Goal: Transaction & Acquisition: Purchase product/service

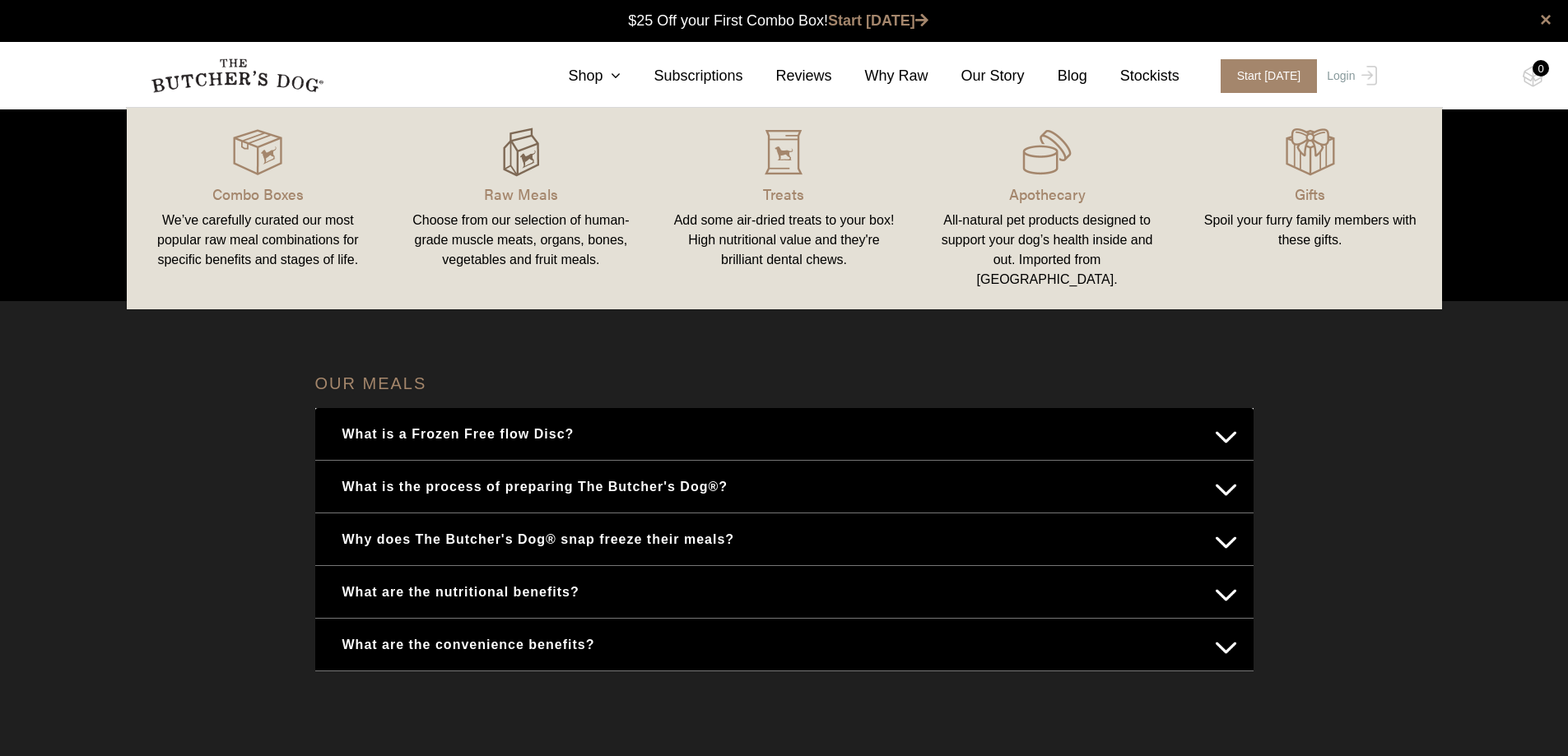
click at [530, 167] on img at bounding box center [521, 152] width 50 height 50
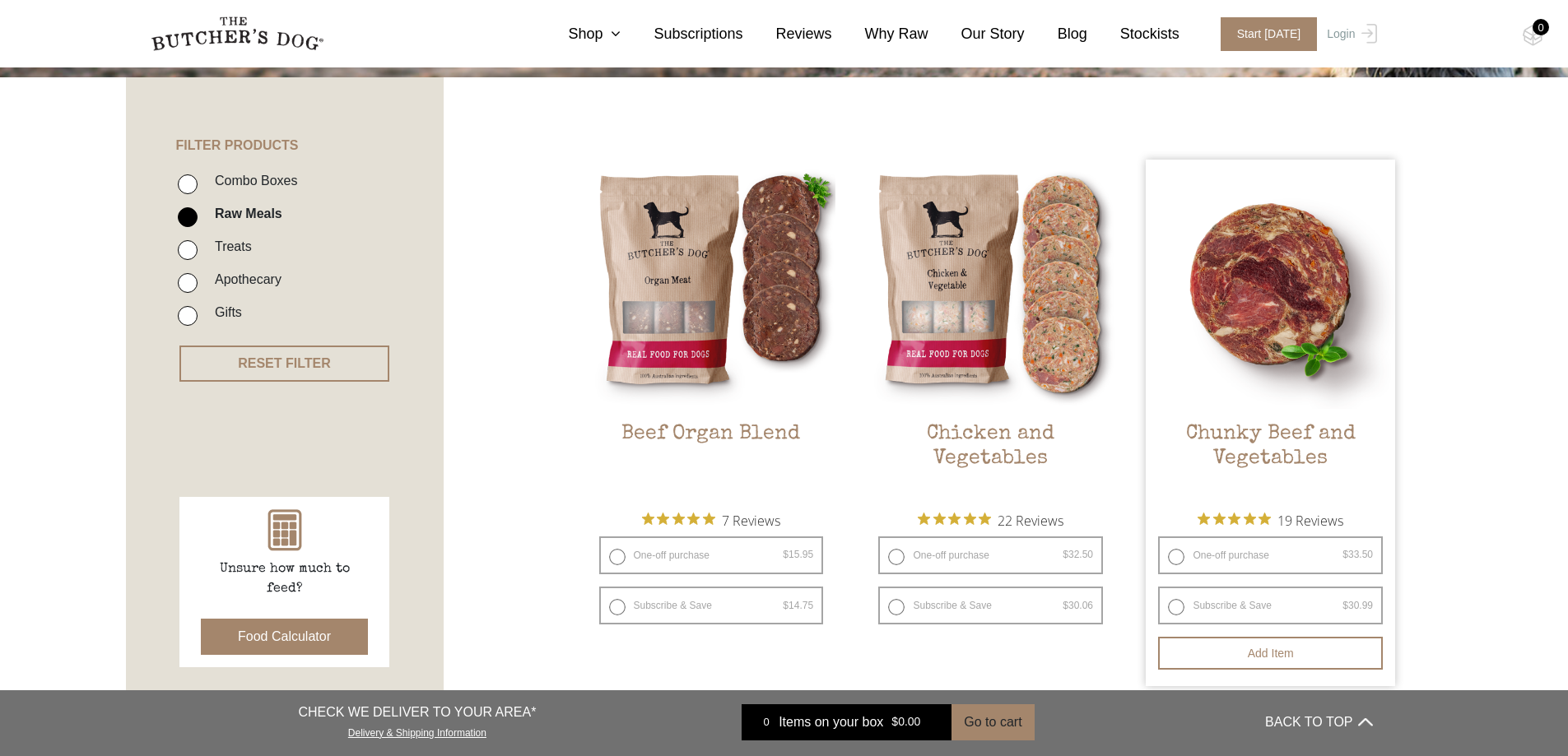
scroll to position [329, 0]
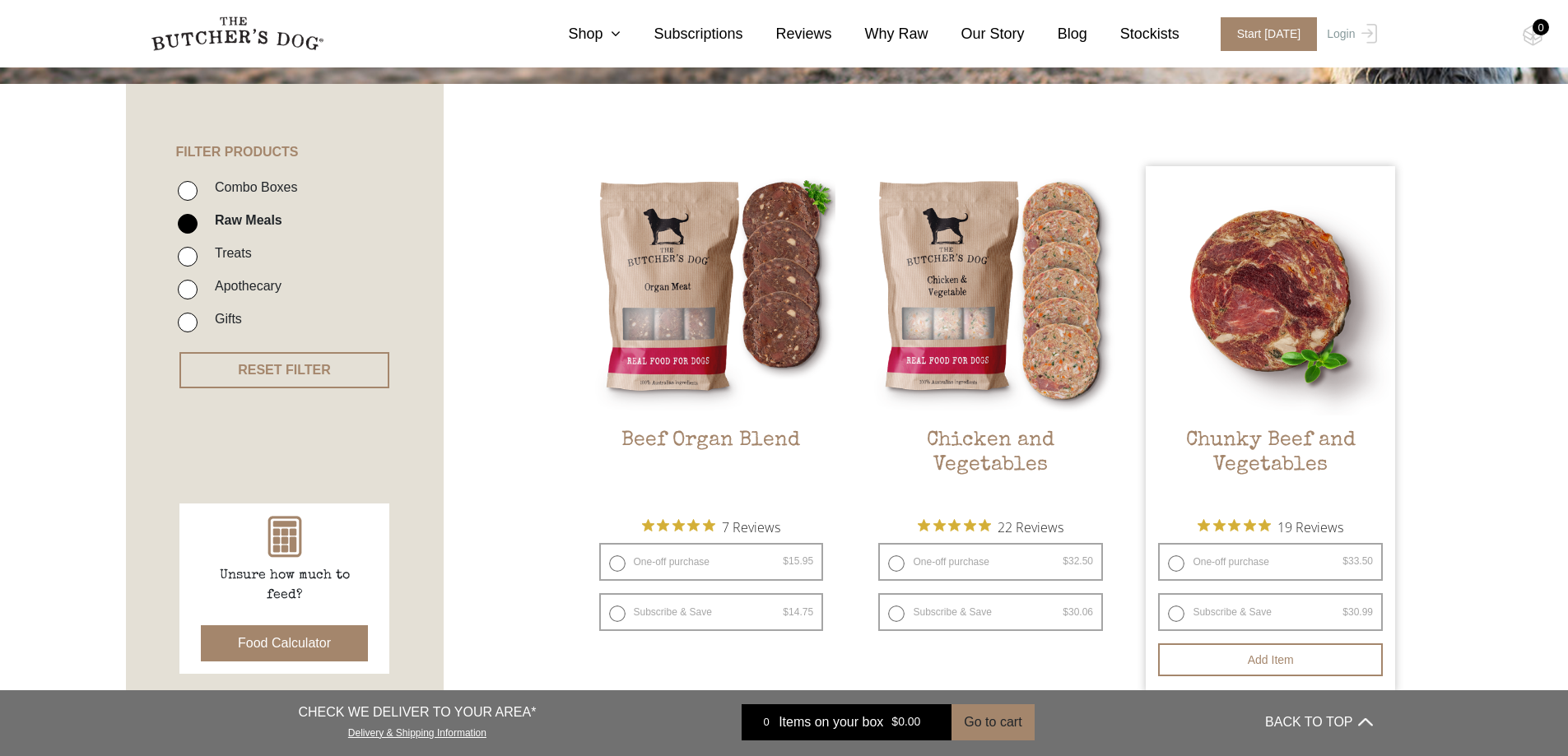
click at [1302, 335] on img at bounding box center [1270, 290] width 249 height 249
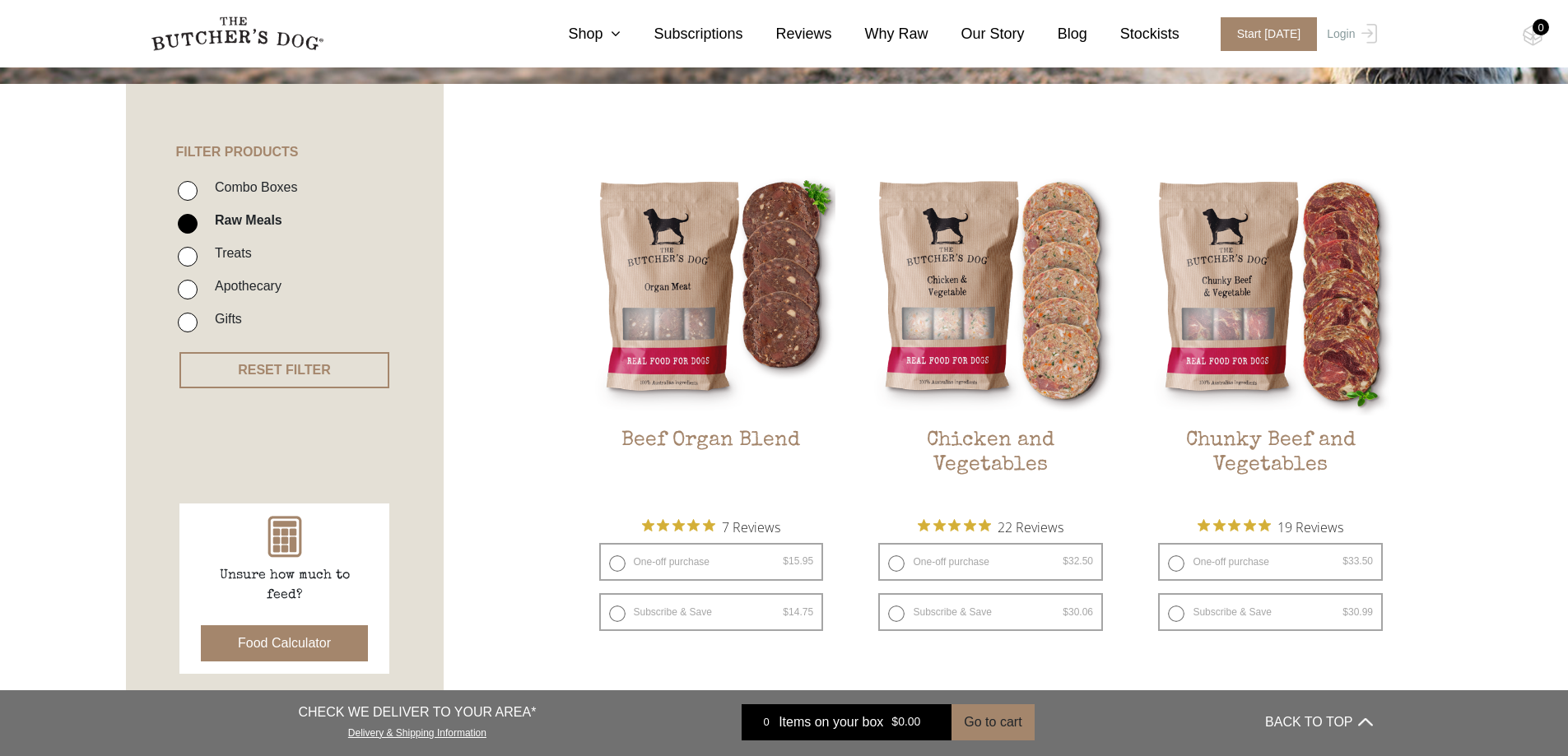
scroll to position [329, 0]
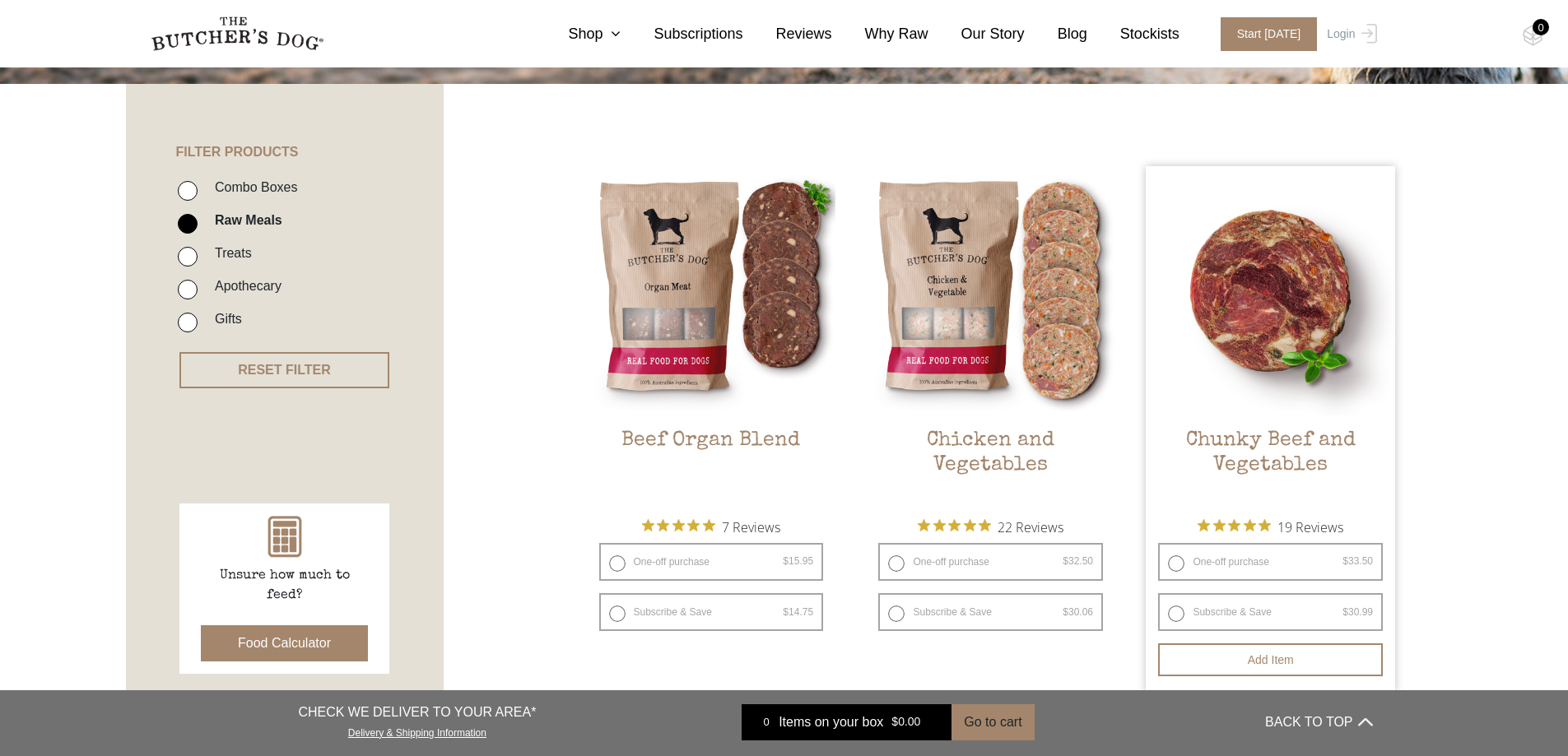
click at [1251, 277] on img at bounding box center [1270, 290] width 249 height 249
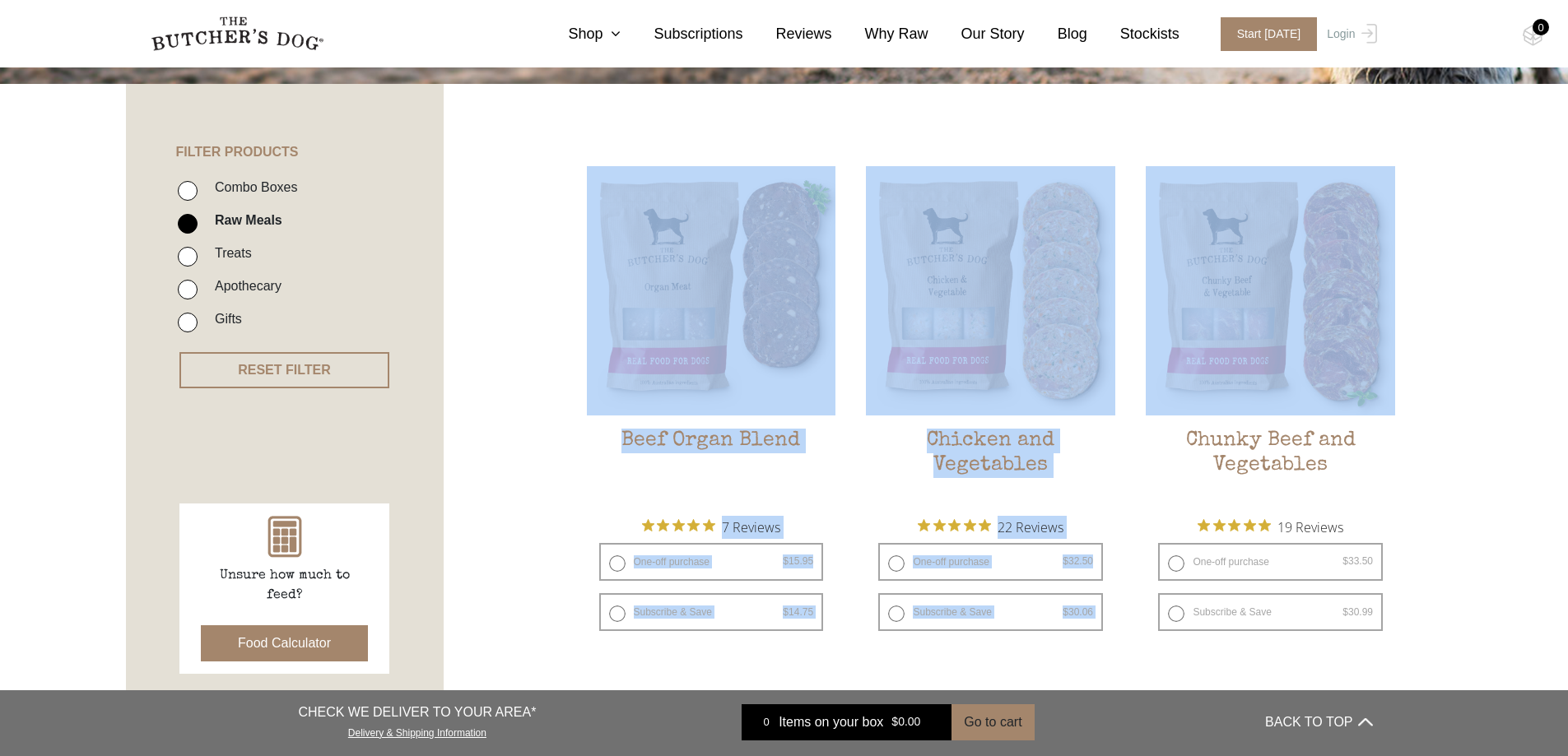
drag, startPoint x: 817, startPoint y: 90, endPoint x: 1131, endPoint y: 165, distance: 322.8
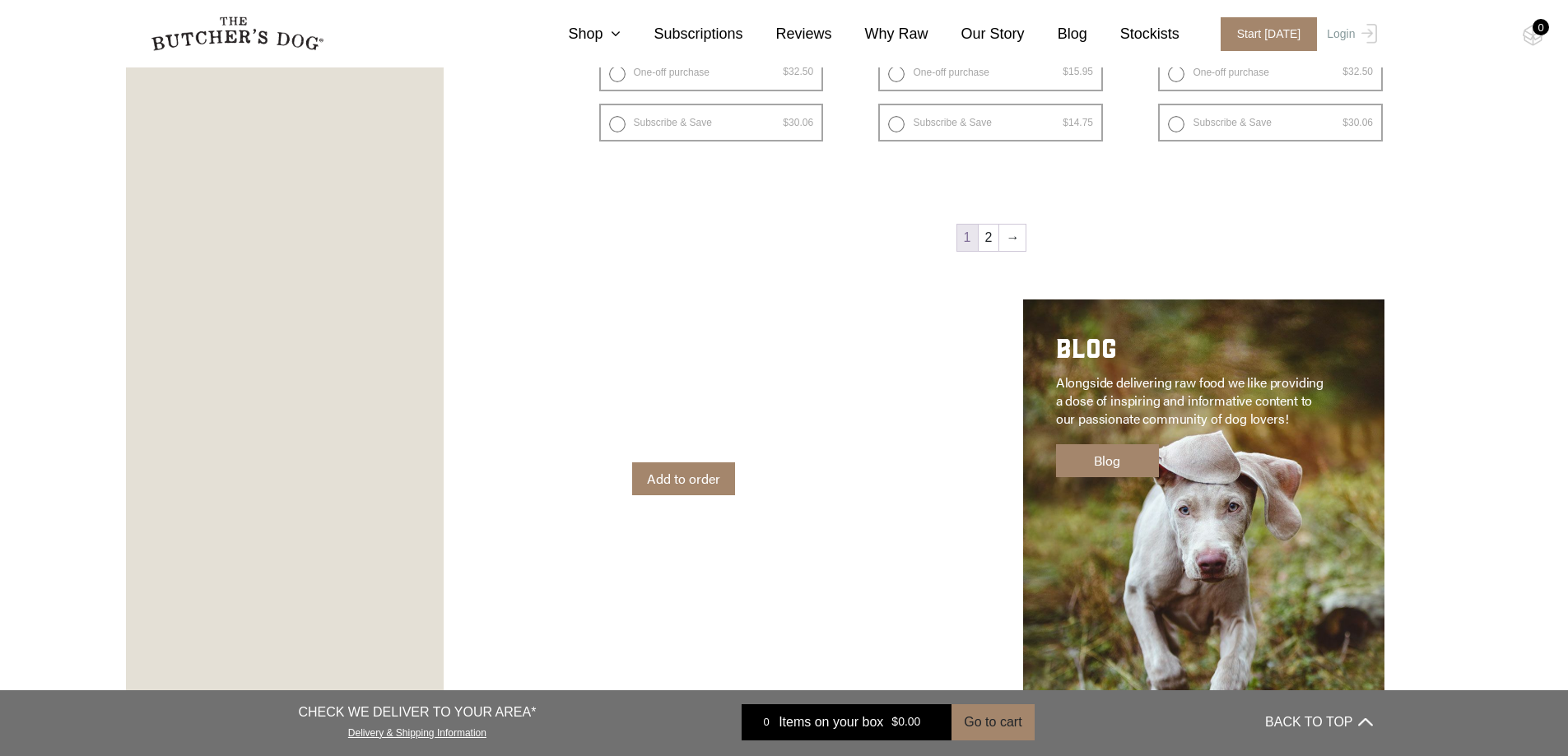
scroll to position [2469, 0]
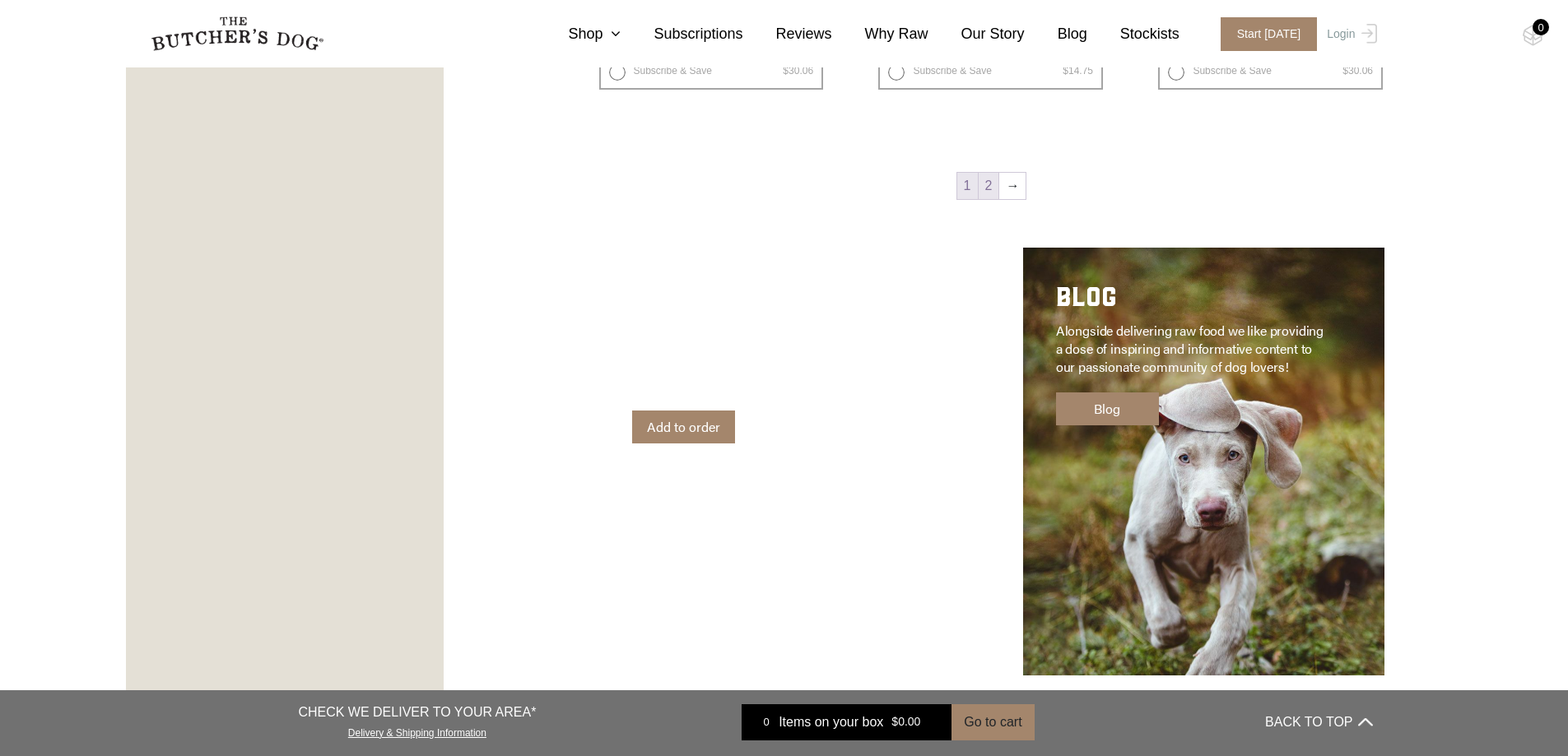
click at [987, 180] on link "2" at bounding box center [989, 185] width 20 height 27
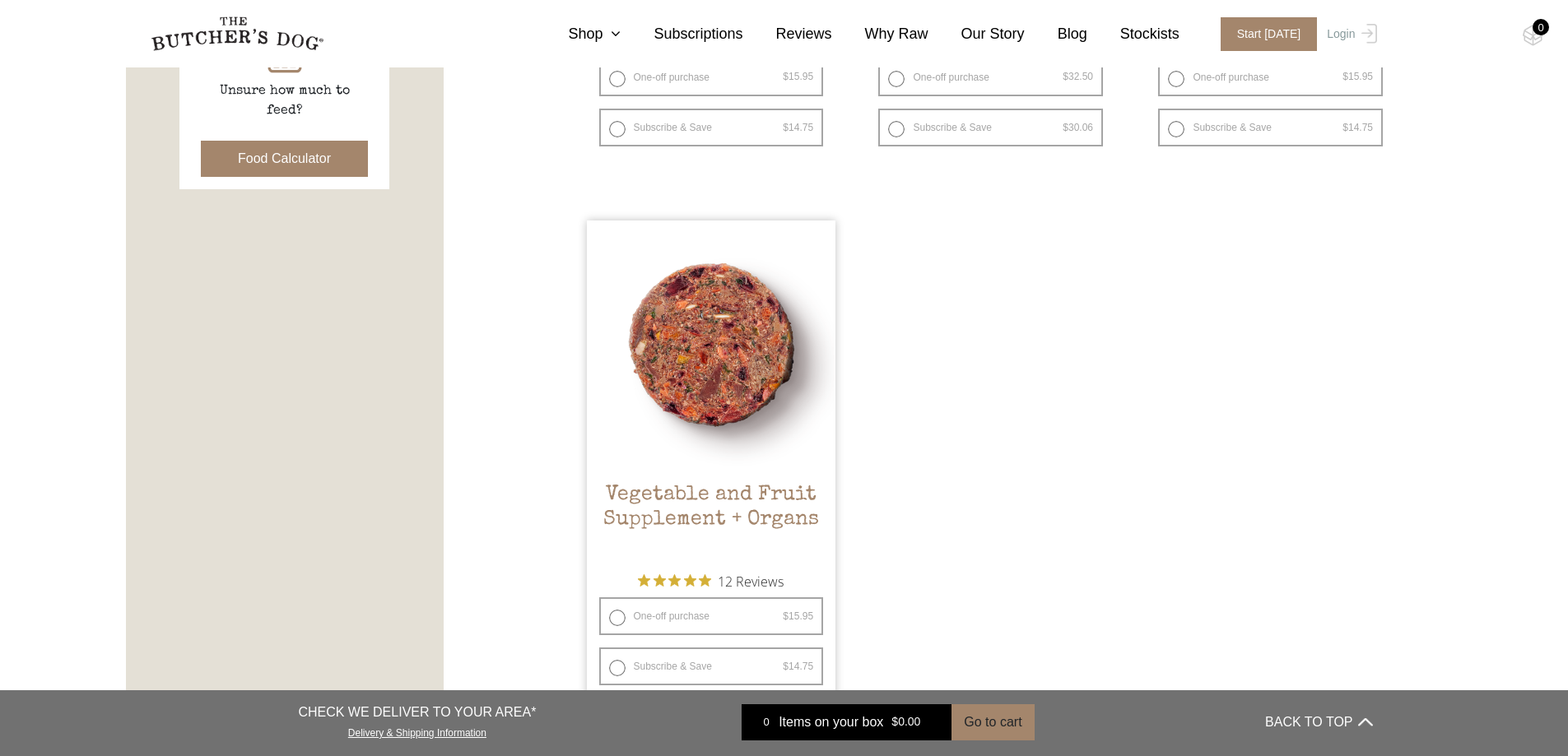
scroll to position [1030, 0]
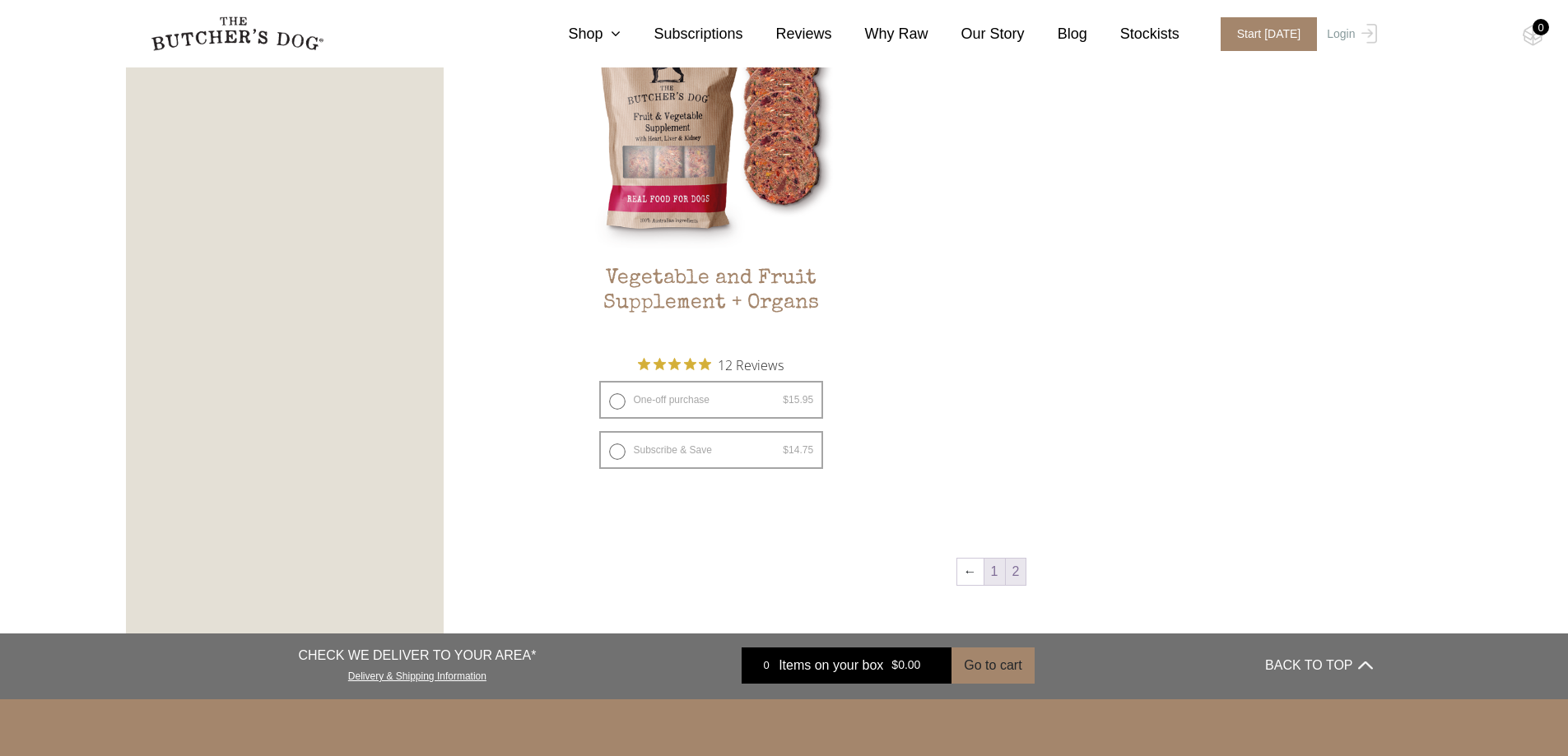
click at [995, 570] on link "1" at bounding box center [994, 572] width 20 height 27
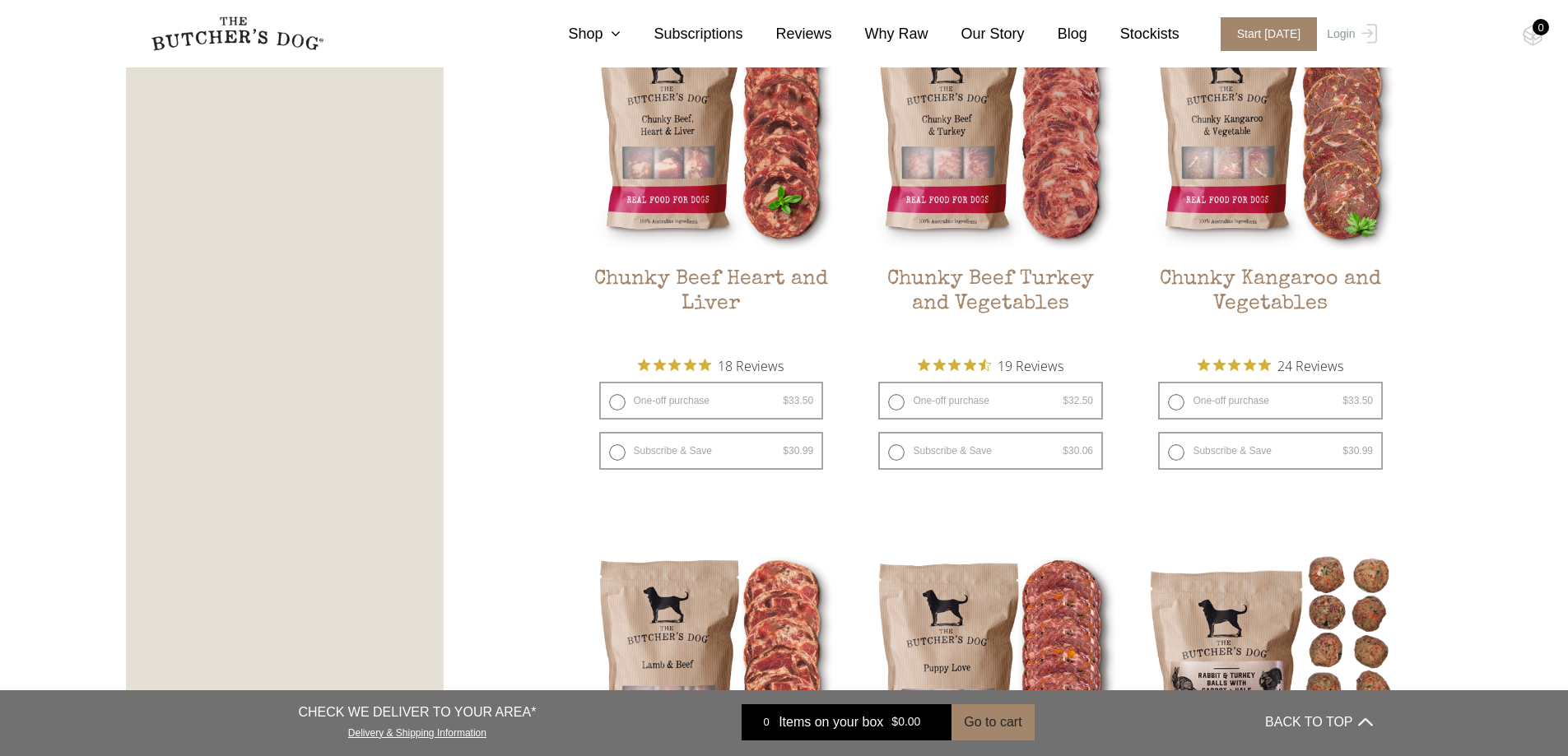
scroll to position [1195, 0]
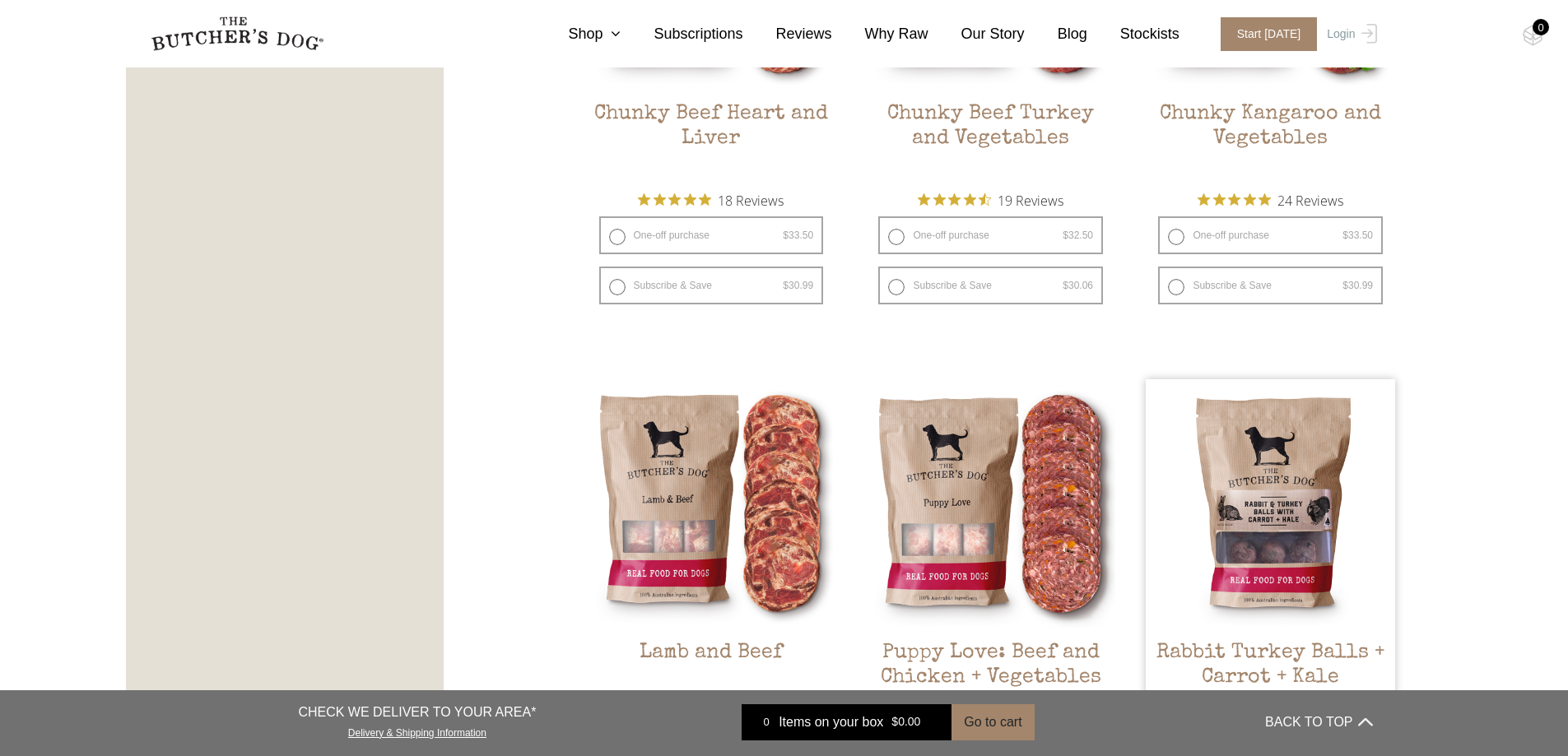
click at [1263, 537] on img at bounding box center [1270, 503] width 249 height 249
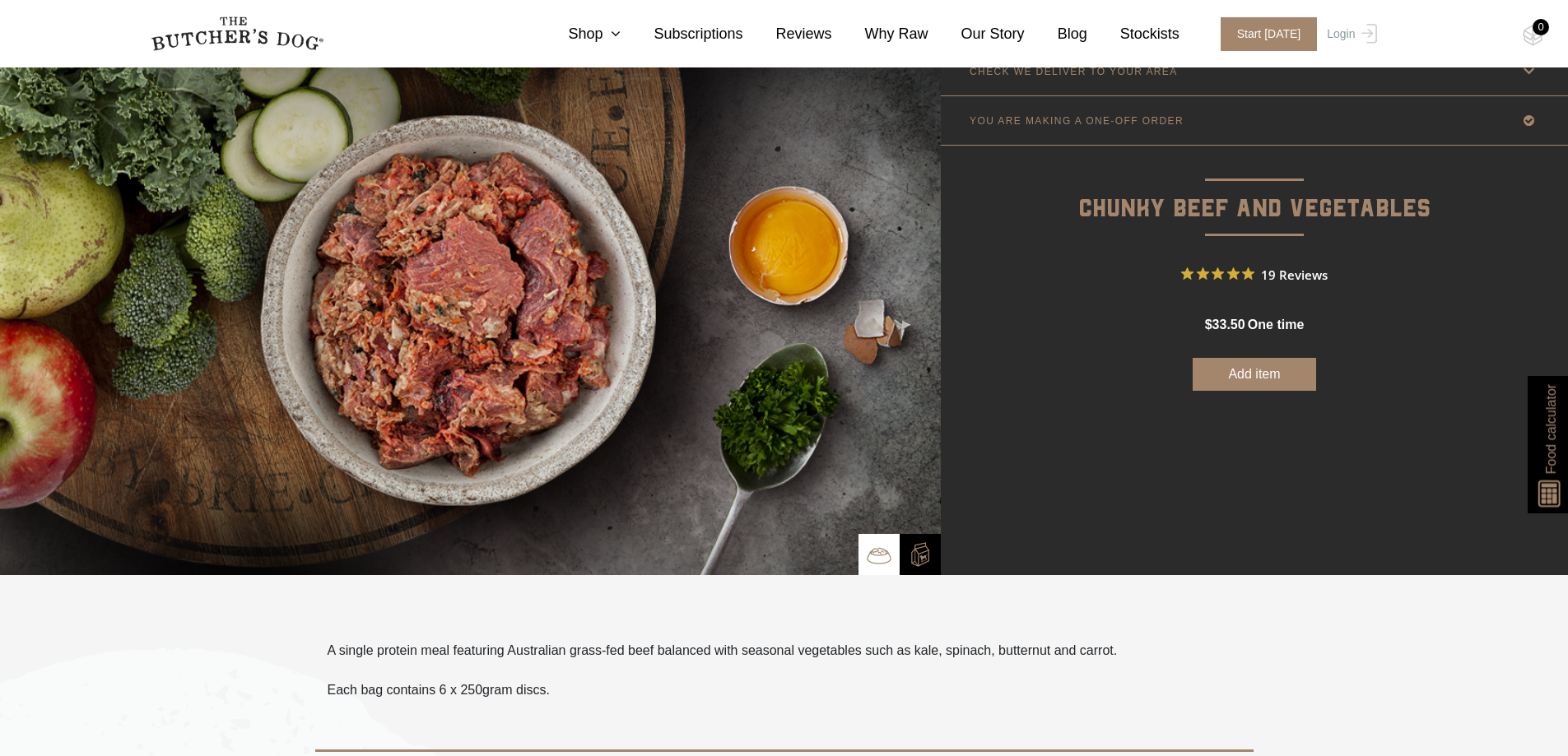
scroll to position [247, 0]
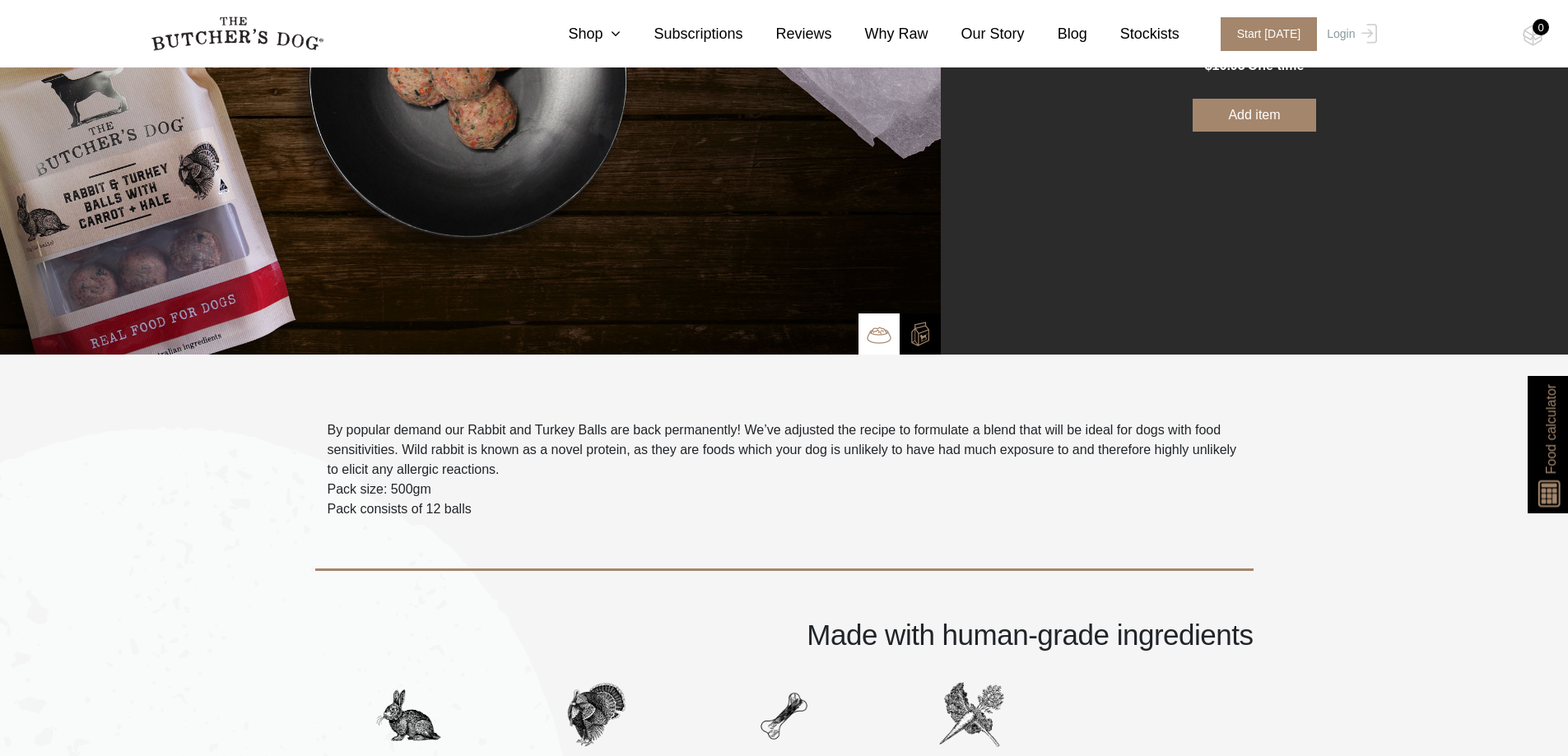
scroll to position [329, 0]
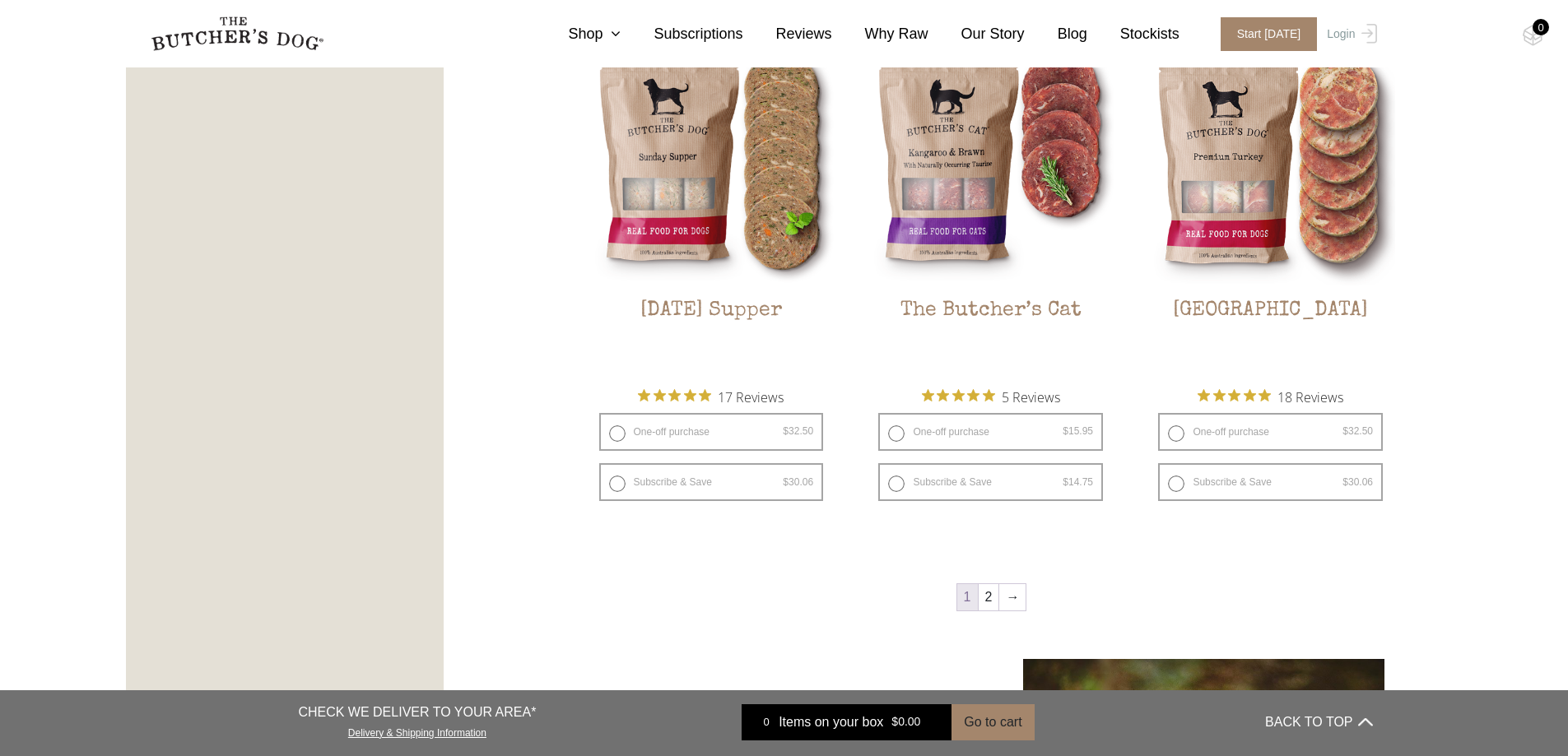
scroll to position [1975, 0]
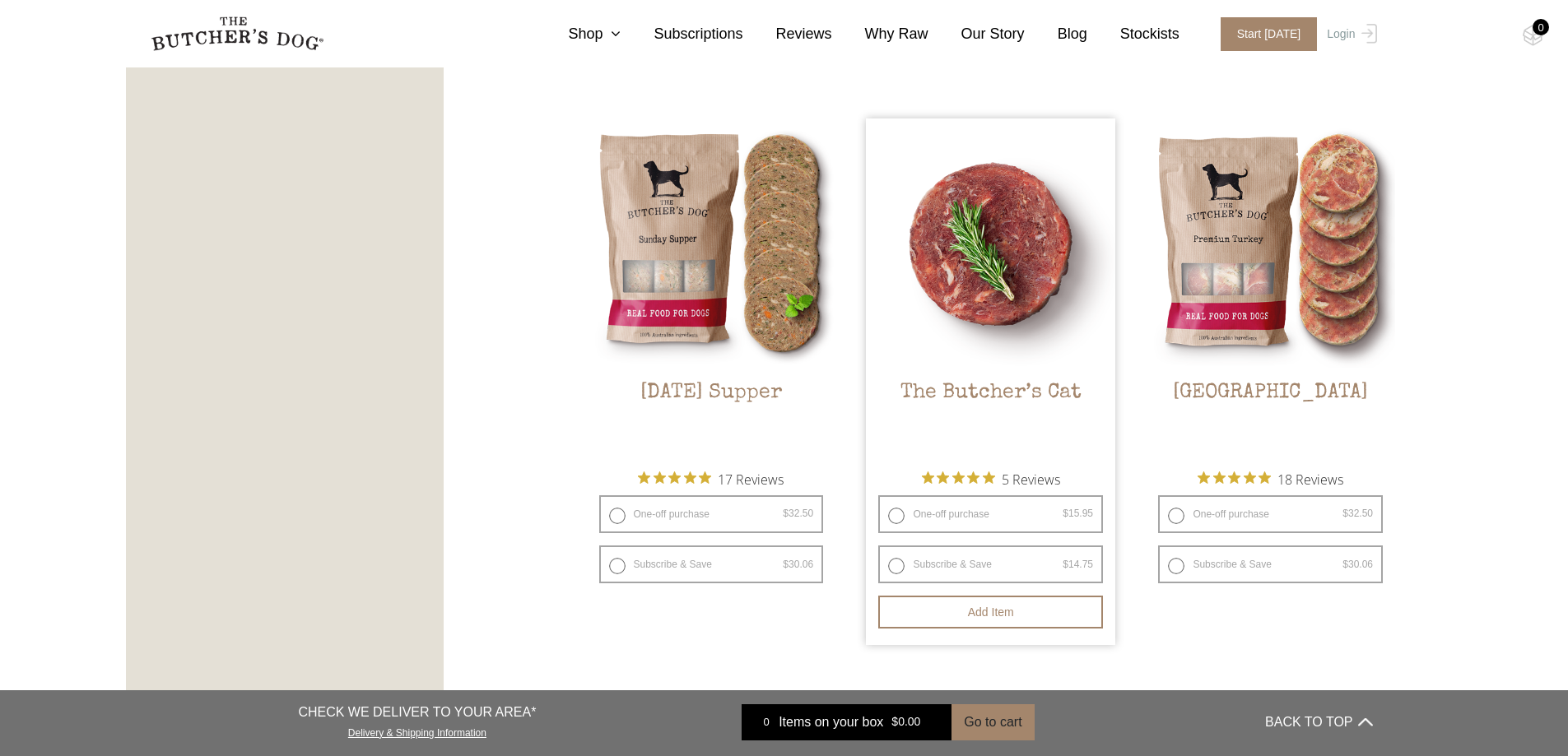
drag, startPoint x: 982, startPoint y: 251, endPoint x: 950, endPoint y: 242, distance: 33.2
drag, startPoint x: 950, startPoint y: 242, endPoint x: 936, endPoint y: 226, distance: 21.3
drag, startPoint x: 936, startPoint y: 226, endPoint x: 962, endPoint y: 231, distance: 26.5
click at [962, 231] on img at bounding box center [991, 243] width 249 height 249
click at [967, 221] on img at bounding box center [991, 243] width 249 height 249
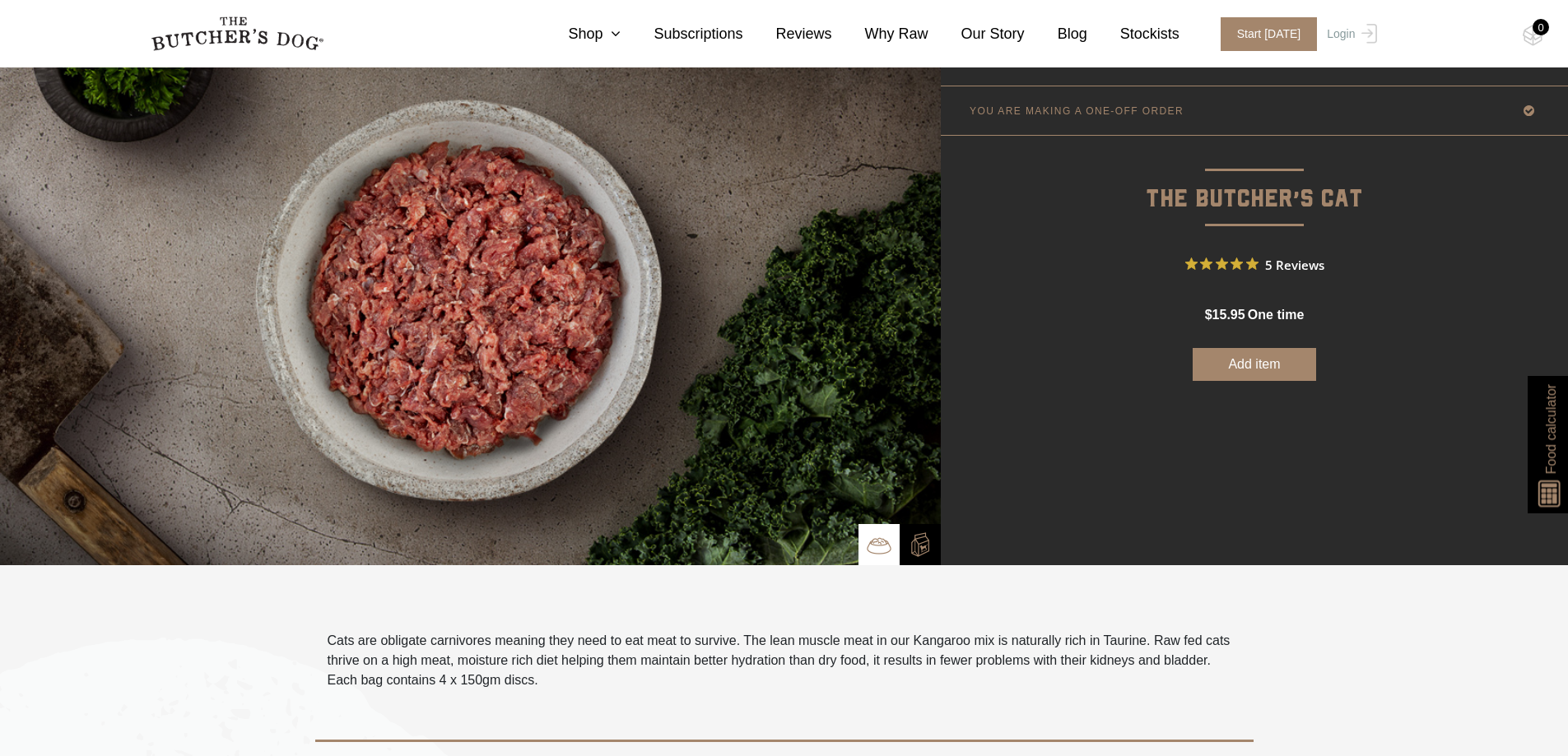
scroll to position [247, 0]
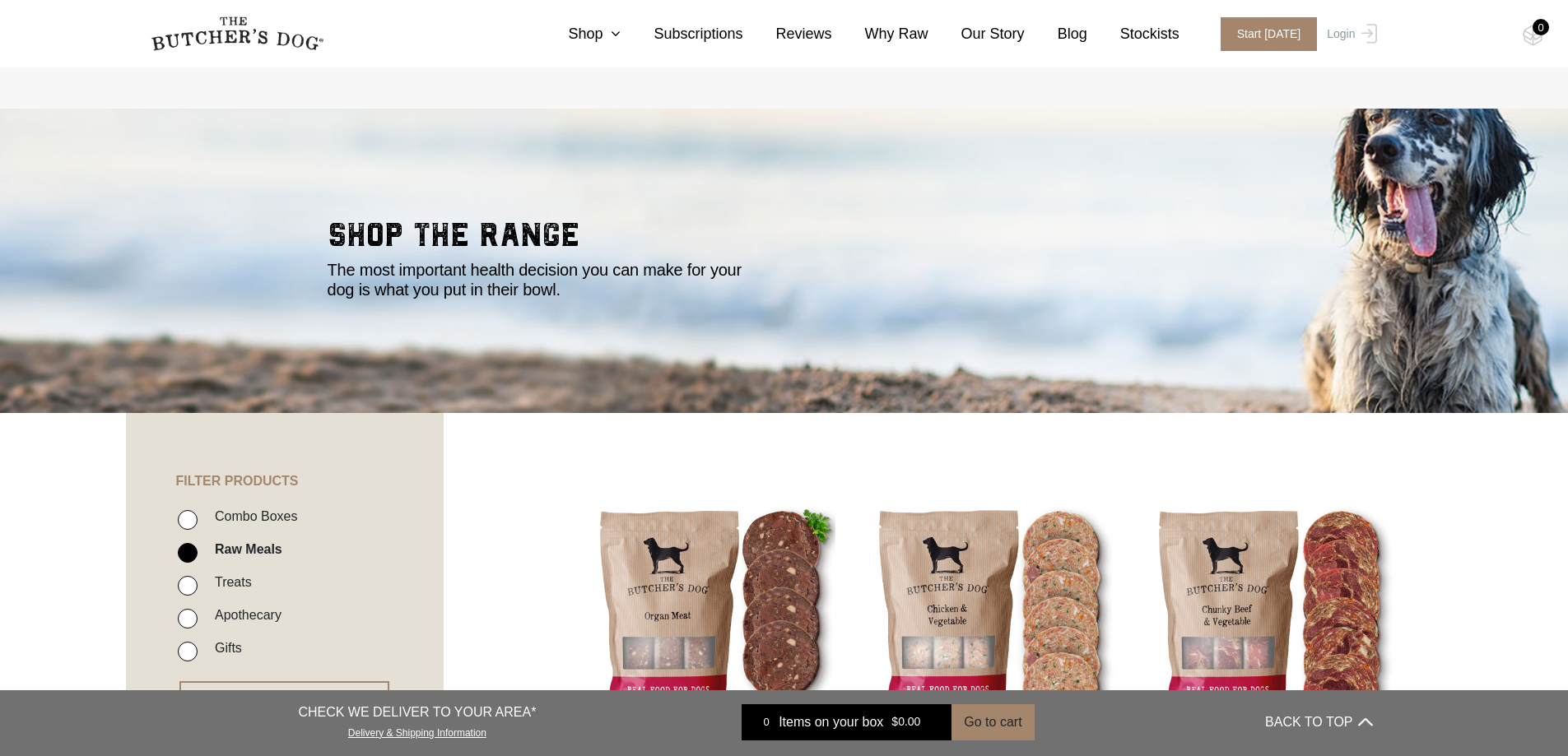
scroll to position [1975, 0]
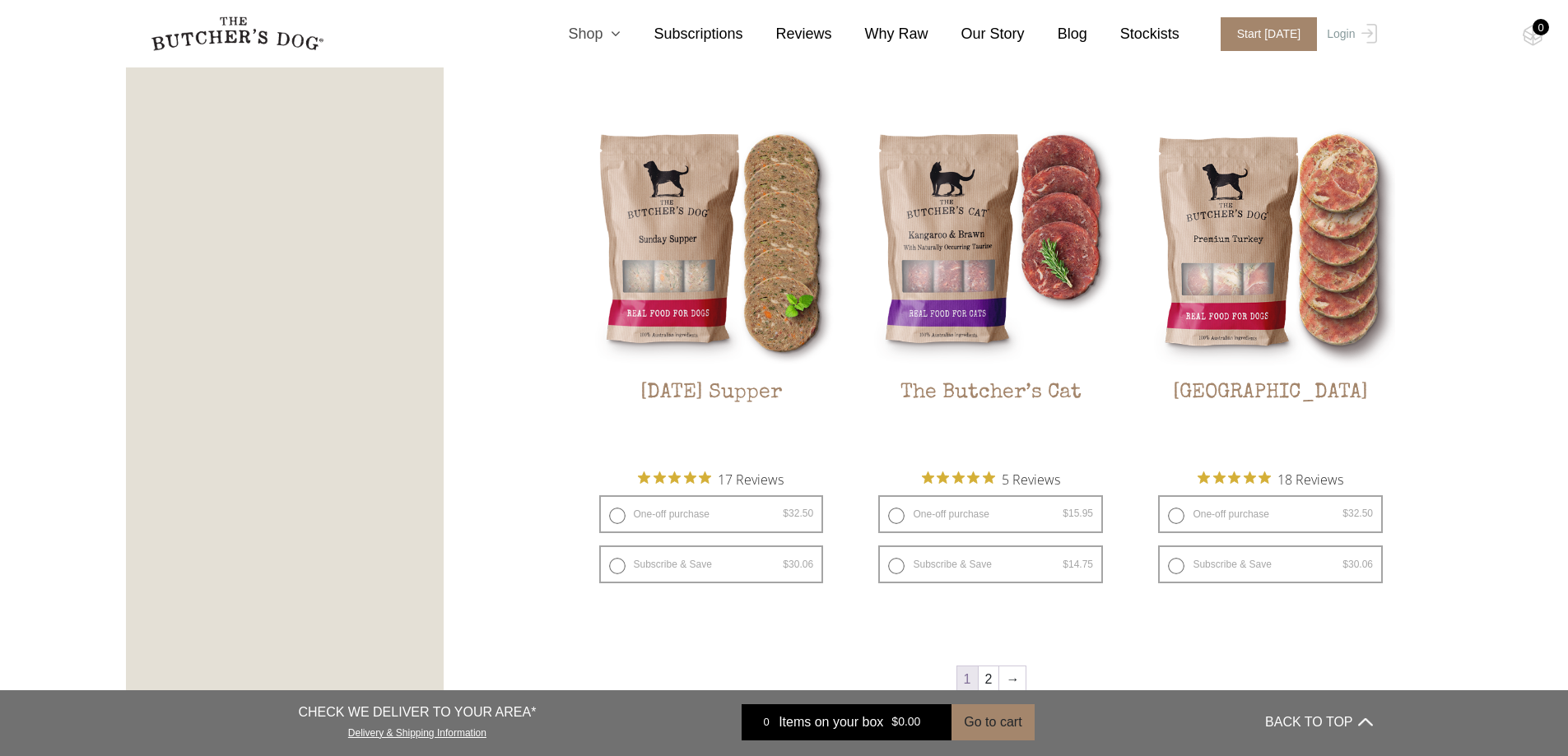
click at [606, 28] on link "Shop" at bounding box center [577, 34] width 86 height 22
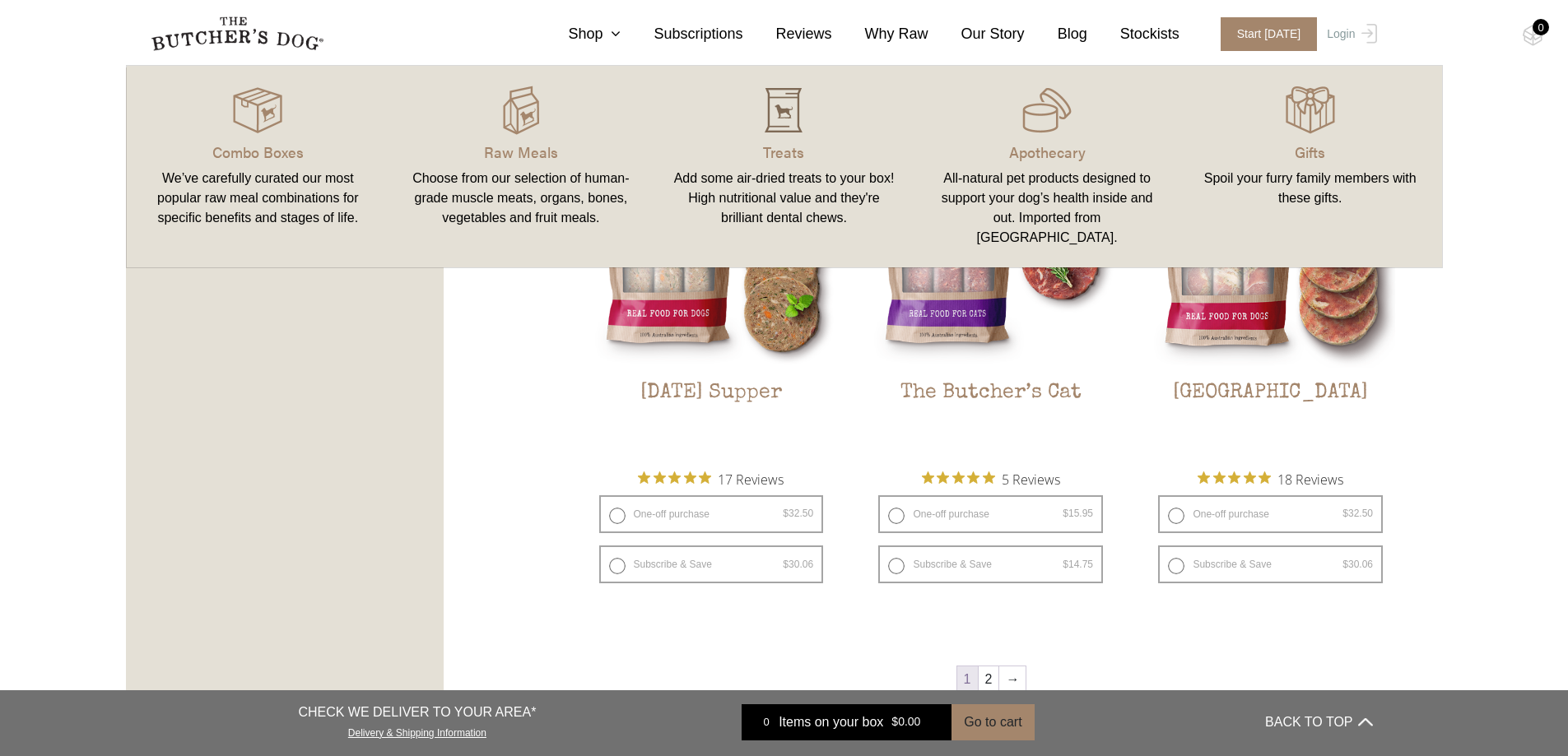
click at [787, 112] on img at bounding box center [784, 111] width 50 height 50
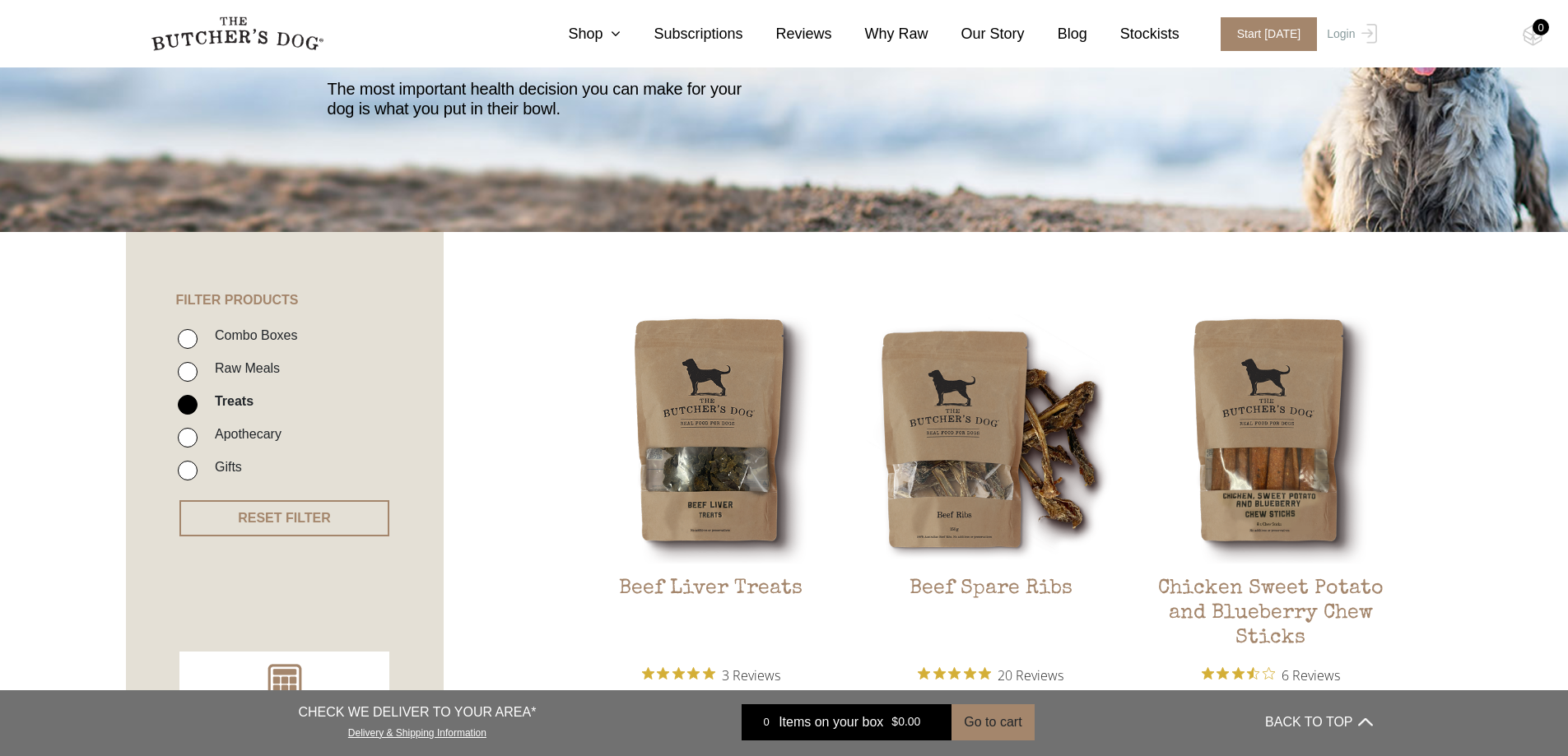
scroll to position [329, 0]
